Goal: Task Accomplishment & Management: Manage account settings

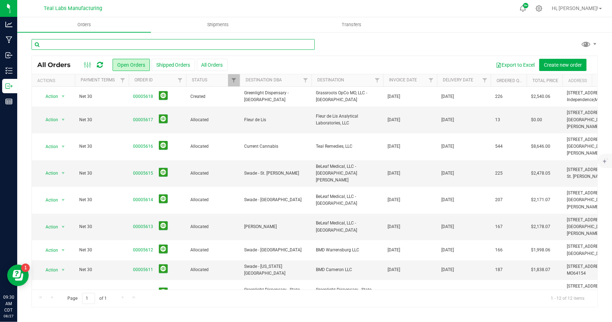
click at [135, 43] on input "text" at bounding box center [173, 44] width 283 height 11
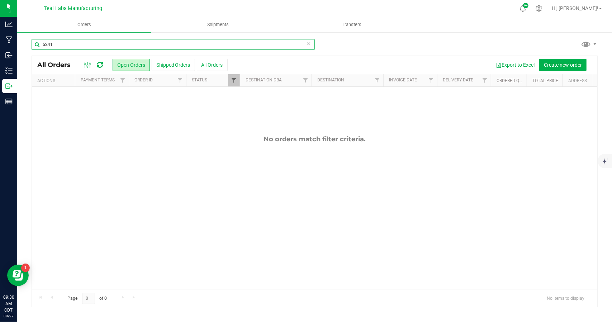
type input "5241"
click at [235, 77] on span "Filter" at bounding box center [234, 80] width 6 height 6
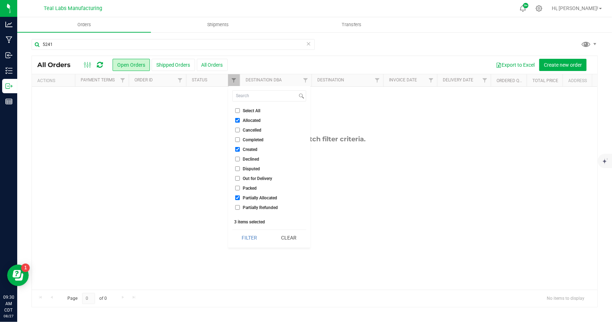
click at [239, 110] on input "Select All" at bounding box center [237, 110] width 5 height 5
checkbox input "true"
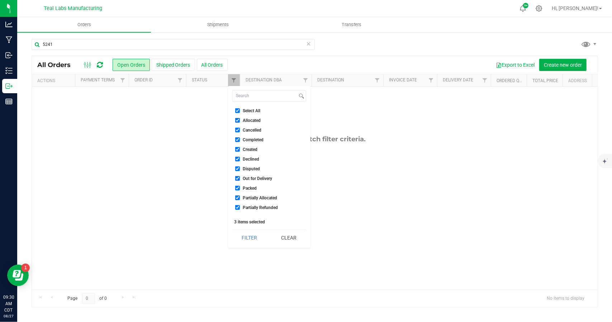
checkbox input "true"
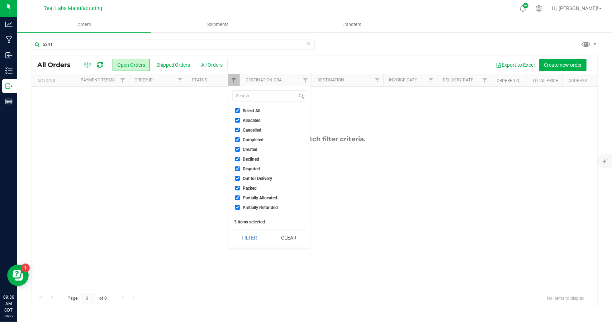
checkbox input "true"
click at [253, 239] on button "Filter" at bounding box center [249, 238] width 34 height 16
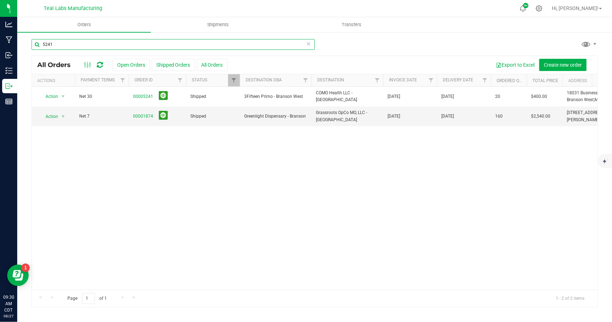
click at [132, 43] on input "5241" at bounding box center [173, 44] width 283 height 11
type input "5"
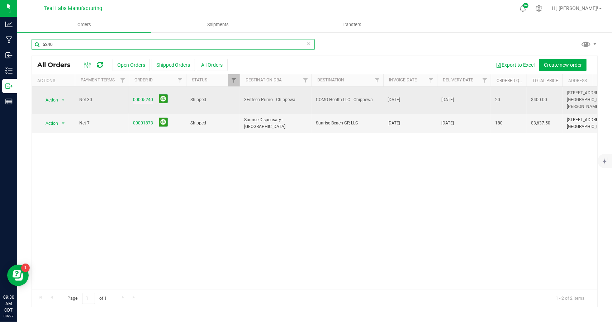
type input "5240"
click at [143, 96] on link "00005240" at bounding box center [143, 99] width 20 height 7
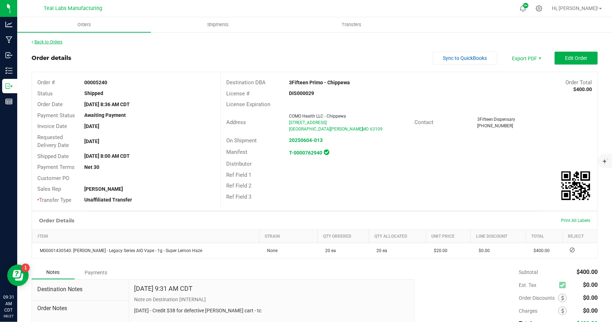
click at [59, 43] on link "Back to Orders" at bounding box center [47, 41] width 31 height 5
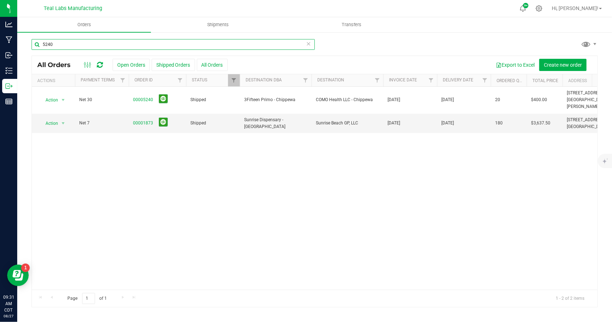
click at [95, 45] on input "5240" at bounding box center [173, 44] width 283 height 11
type input "5"
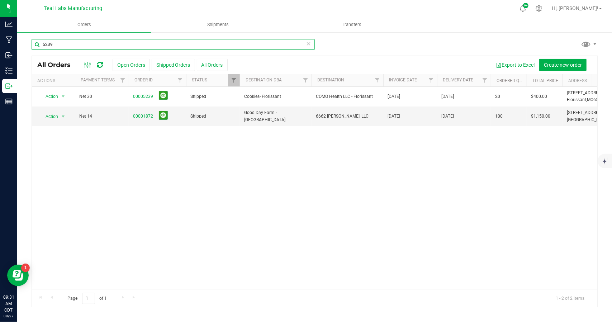
click at [105, 45] on input "5239" at bounding box center [173, 44] width 283 height 11
type input "5"
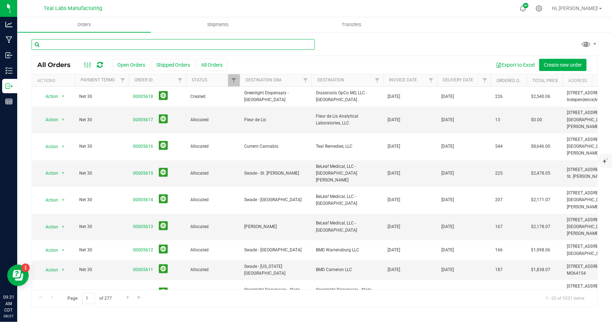
click at [111, 43] on input "text" at bounding box center [173, 44] width 283 height 11
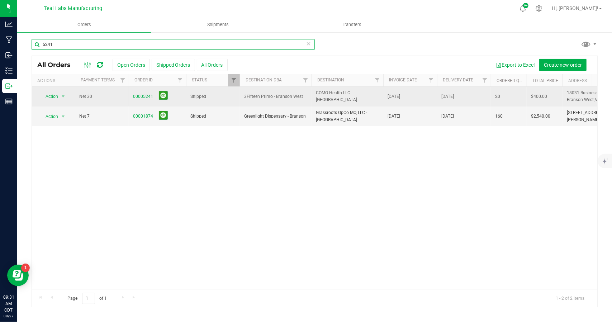
type input "5241"
click at [143, 98] on link "00005241" at bounding box center [143, 96] width 20 height 7
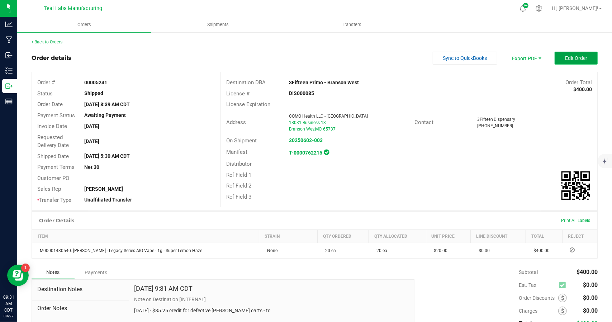
click at [570, 59] on span "Edit Order" at bounding box center [576, 58] width 22 height 6
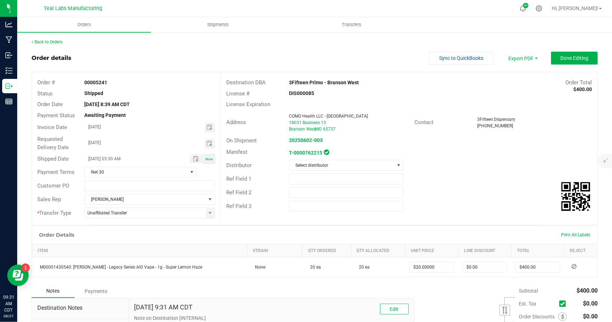
scroll to position [78, 0]
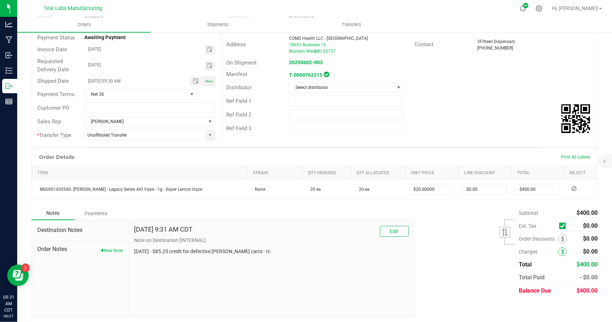
click at [559, 251] on span at bounding box center [562, 251] width 9 height 9
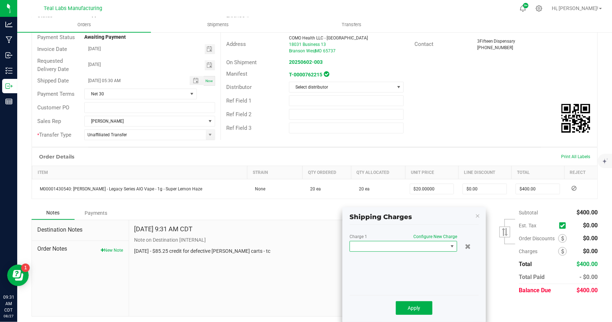
click at [432, 248] on span at bounding box center [399, 246] width 98 height 10
click at [381, 275] on li "Custom" at bounding box center [403, 276] width 107 height 12
click at [417, 256] on input "0" at bounding box center [426, 260] width 61 height 10
type input "$50.00"
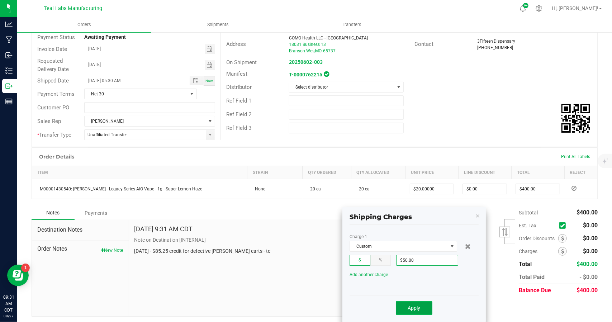
click at [420, 306] on span "Apply" at bounding box center [414, 308] width 13 height 6
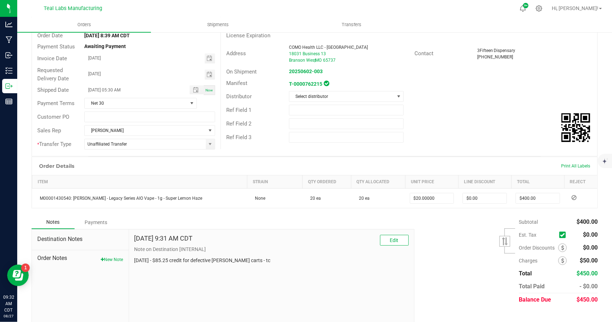
scroll to position [0, 0]
